Goal: Task Accomplishment & Management: Manage account settings

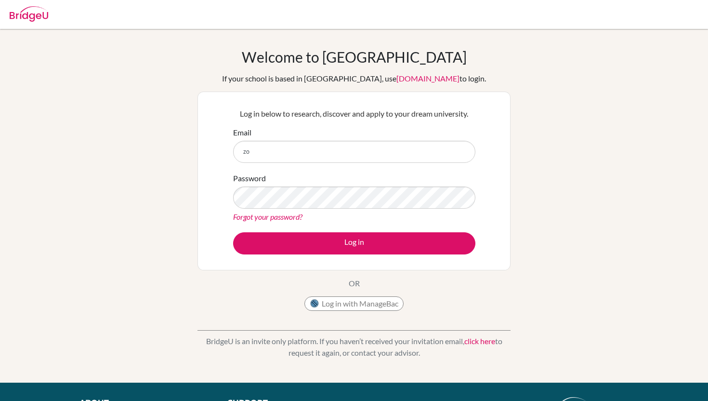
type input "z"
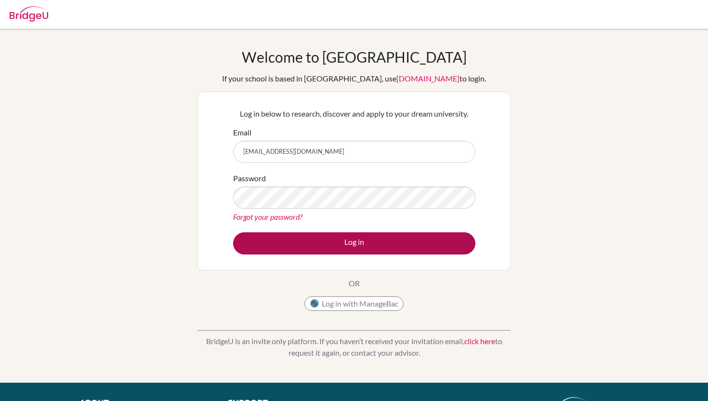
type input "[EMAIL_ADDRESS][DOMAIN_NAME]"
click at [372, 249] on button "Log in" at bounding box center [354, 243] width 242 height 22
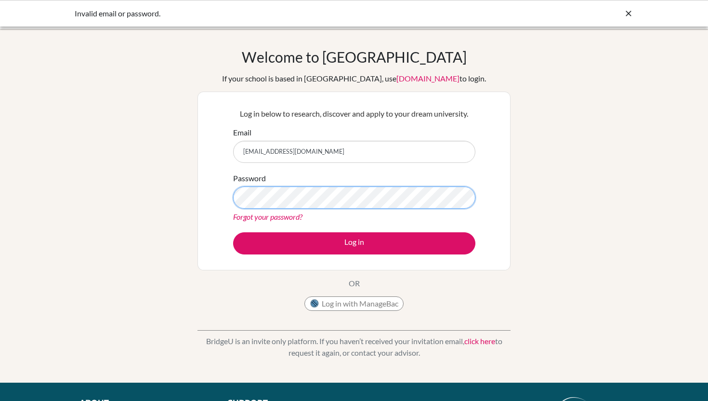
click at [233, 232] on button "Log in" at bounding box center [354, 243] width 242 height 22
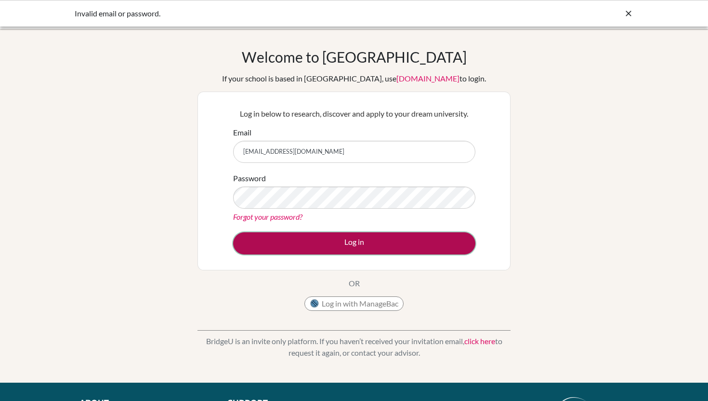
click at [409, 239] on button "Log in" at bounding box center [354, 243] width 242 height 22
